Goal: Task Accomplishment & Management: Complete application form

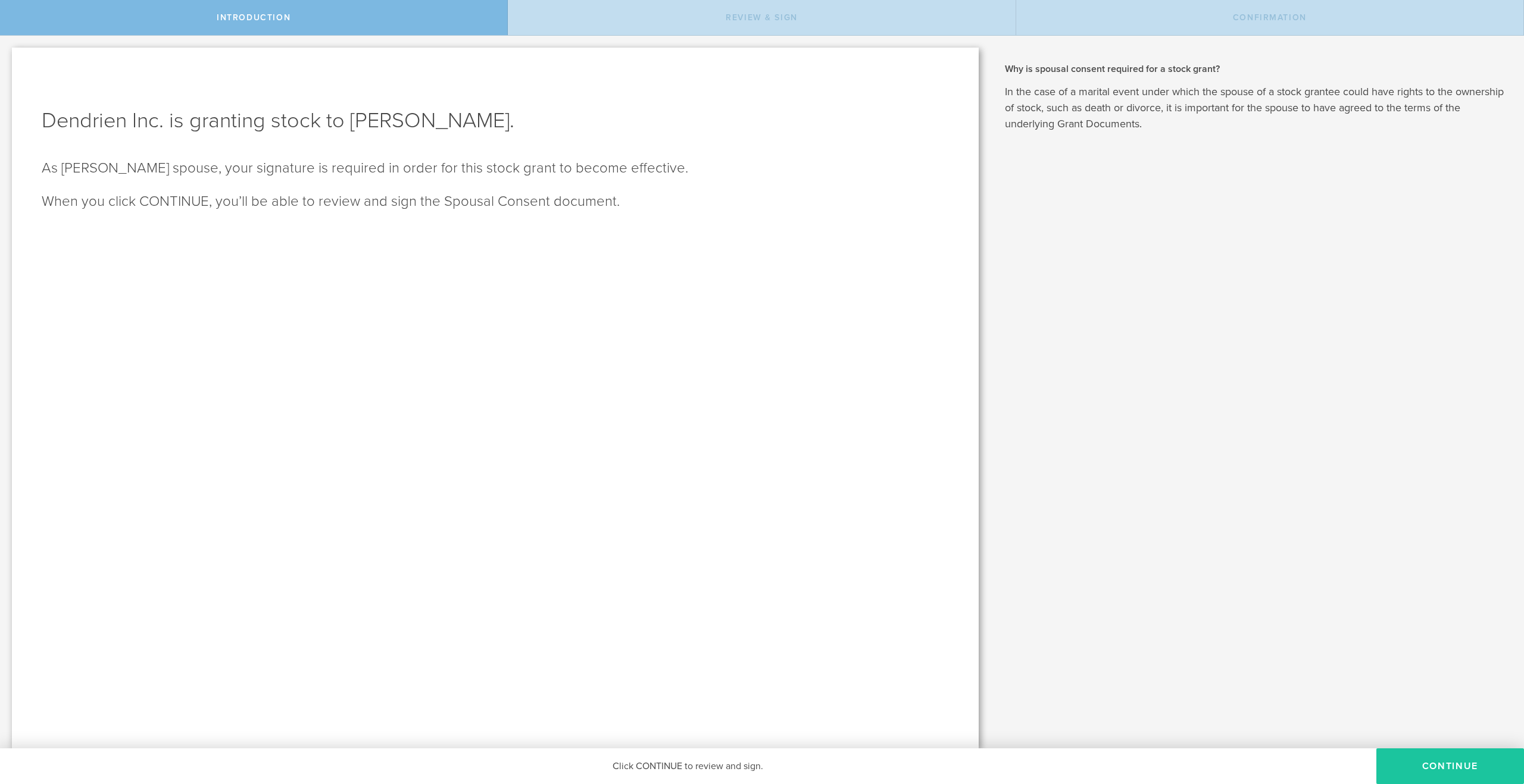
click at [1450, 763] on button "CONTINUE" at bounding box center [1450, 767] width 147 height 36
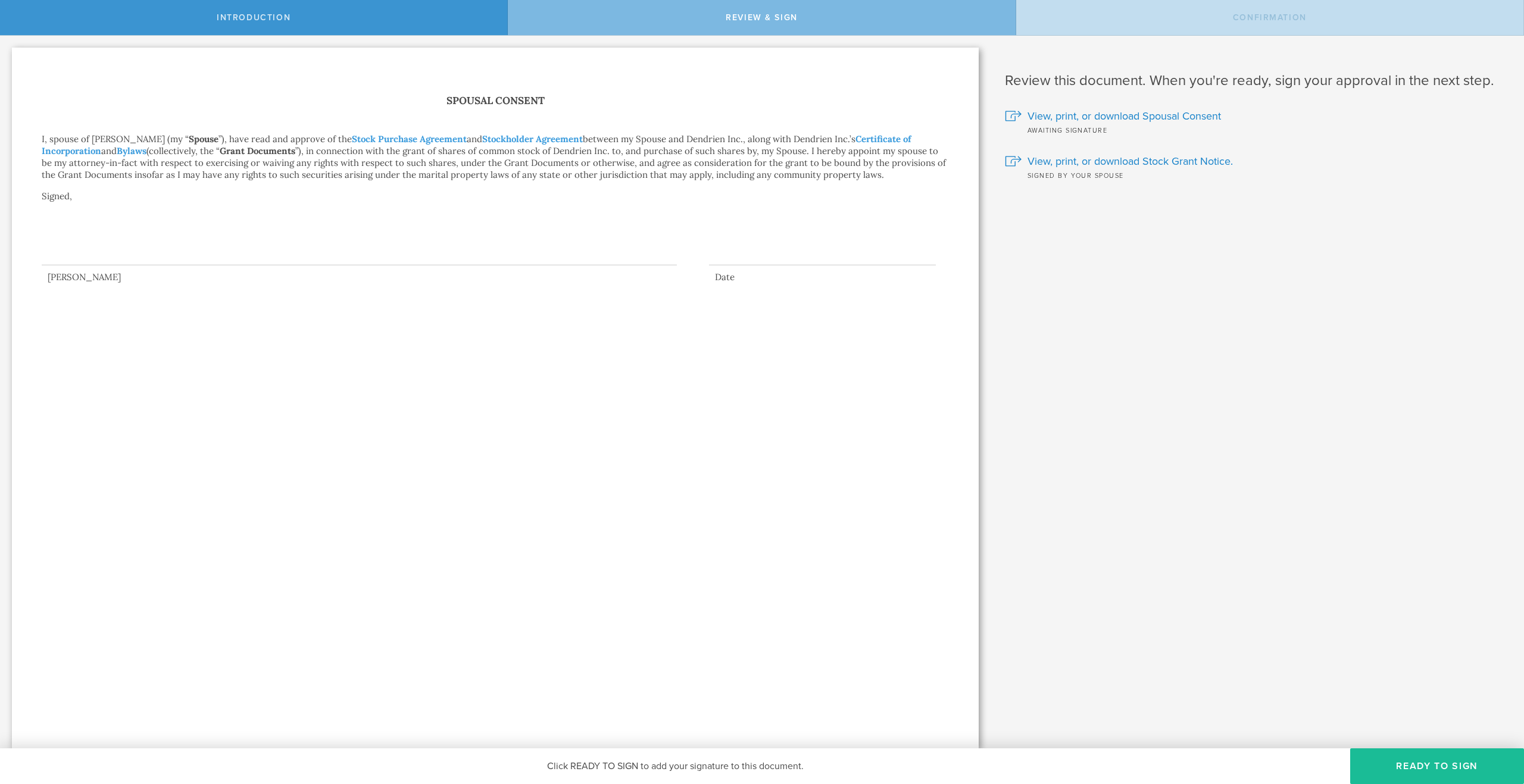
click at [146, 254] on div at bounding box center [359, 242] width 635 height 48
click at [125, 259] on div at bounding box center [359, 242] width 635 height 48
click at [1116, 117] on span "View, print, or download Spousal Consent" at bounding box center [1124, 116] width 193 height 15
click at [1146, 161] on span "View, print, or download Stock Grant Notice." at bounding box center [1130, 161] width 206 height 15
click at [1412, 773] on button "Ready to Sign" at bounding box center [1437, 767] width 173 height 36
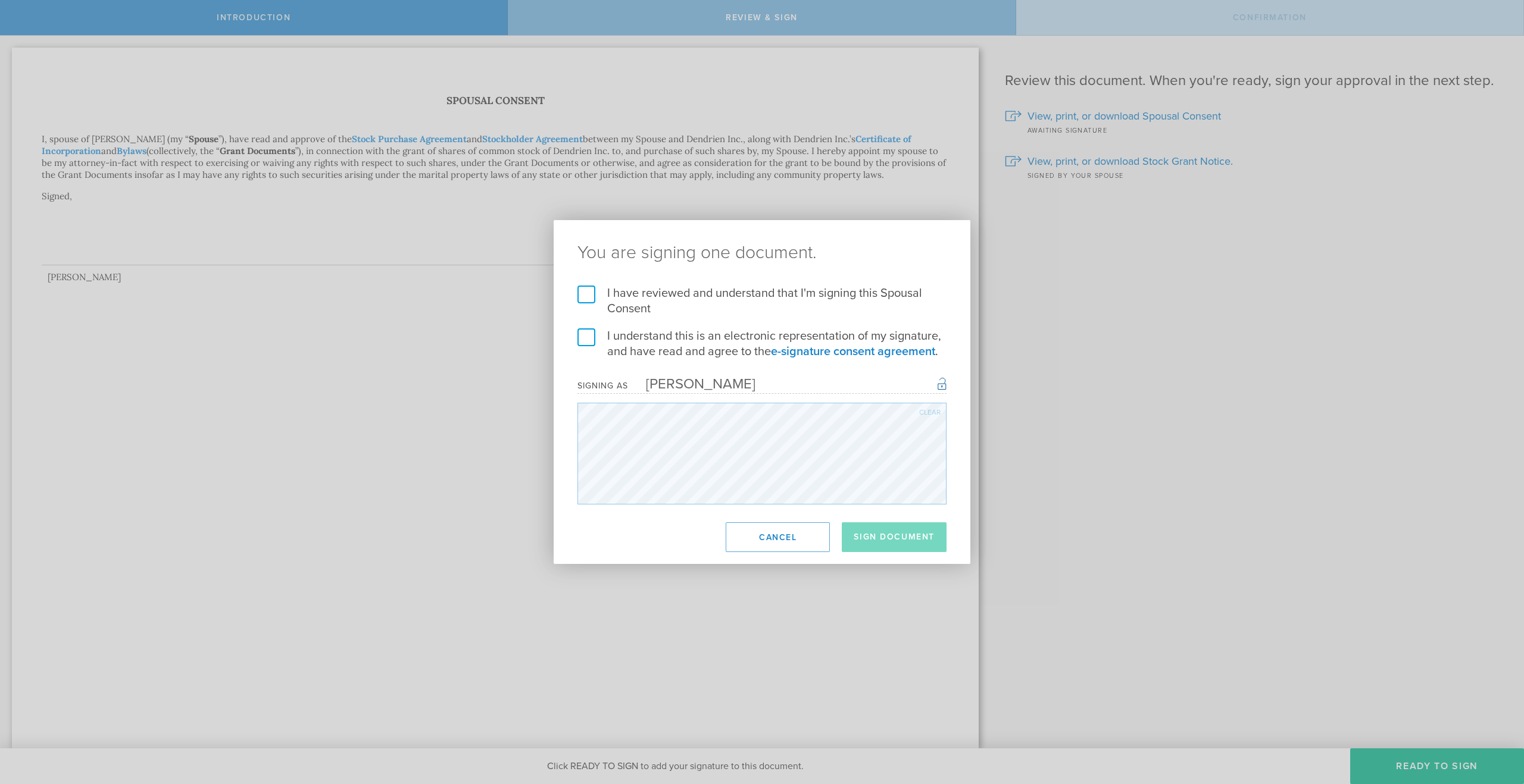
click at [588, 290] on label "I have reviewed and understand that I'm signing this Spousal Consent" at bounding box center [762, 301] width 369 height 31
click at [0, 0] on input "I have reviewed and understand that I'm signing this Spousal Consent" at bounding box center [0, 0] width 0 height 0
click at [581, 334] on label "I understand this is an electronic representation of my signature, and have rea…" at bounding box center [762, 344] width 369 height 31
click at [0, 0] on input "I understand this is an electronic representation of my signature, and have rea…" at bounding box center [0, 0] width 0 height 0
click at [902, 541] on button "Sign Document" at bounding box center [894, 537] width 105 height 30
